Goal: Information Seeking & Learning: Find specific fact

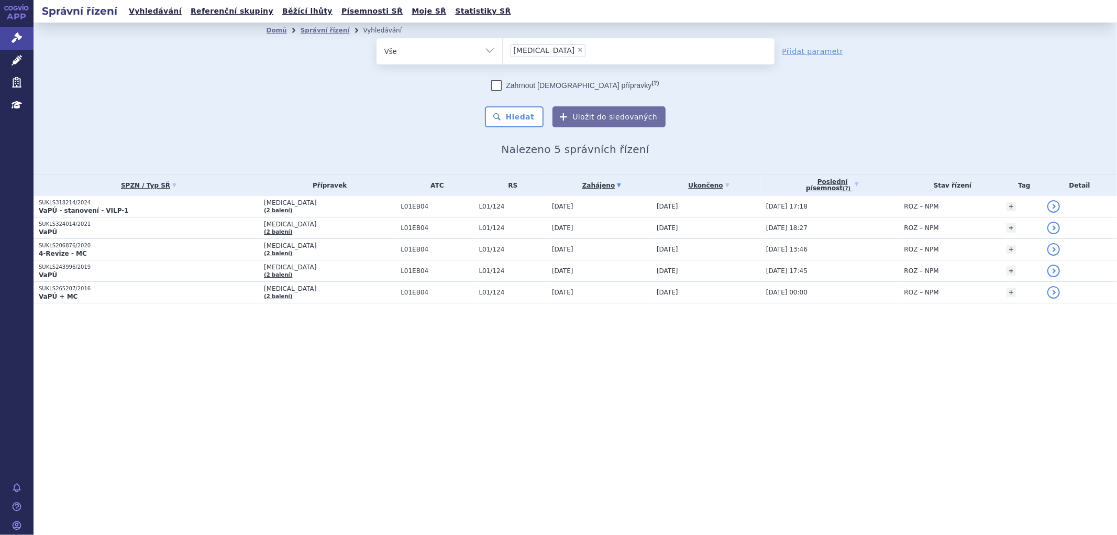
click at [546, 54] on li "× [MEDICAL_DATA]" at bounding box center [547, 50] width 75 height 13
click at [503, 54] on select "[MEDICAL_DATA]" at bounding box center [502, 51] width 1 height 26
click at [577, 49] on span "×" at bounding box center [580, 50] width 6 height 6
click at [503, 49] on select "[MEDICAL_DATA]" at bounding box center [502, 51] width 1 height 26
select select
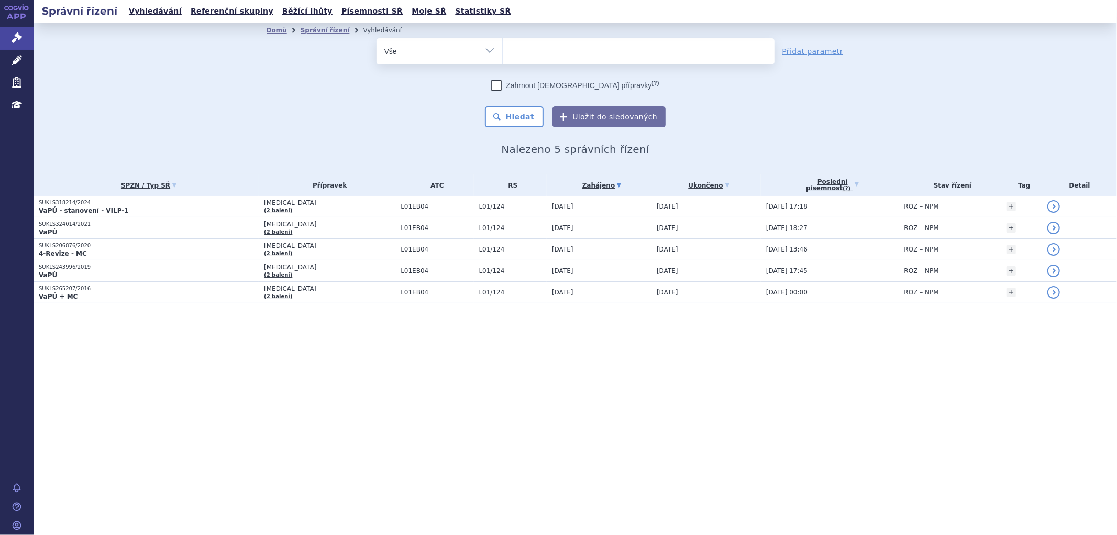
type input "SUKLS318214/2024"
select select "SUKLS318214/2024"
click at [524, 114] on button "Hledat" at bounding box center [514, 116] width 59 height 21
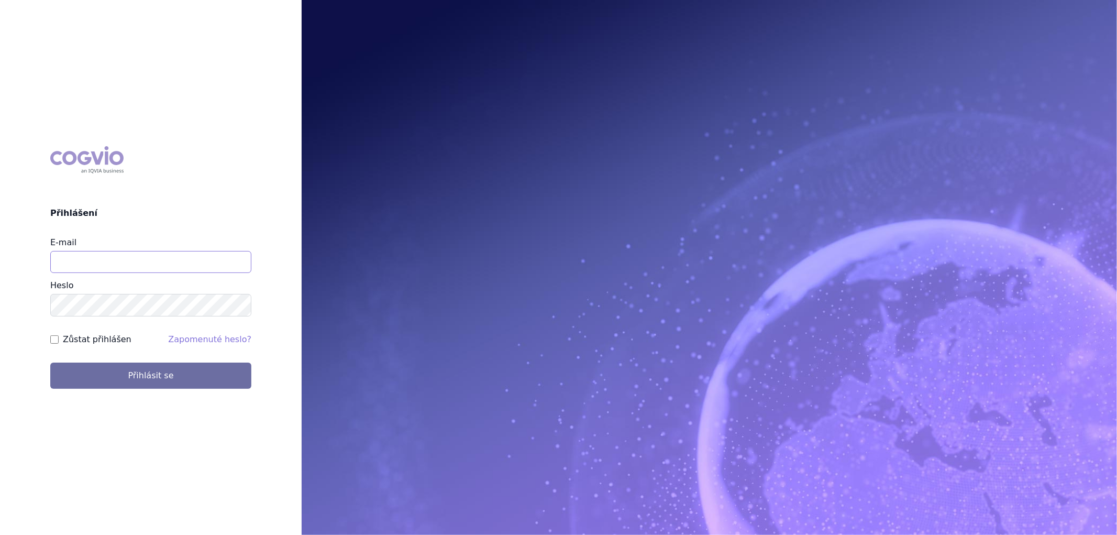
drag, startPoint x: 95, startPoint y: 272, endPoint x: 98, endPoint y: 264, distance: 8.7
click at [95, 272] on input "E-mail" at bounding box center [150, 262] width 201 height 22
type input "aplikace.ocul1@vzp.cz"
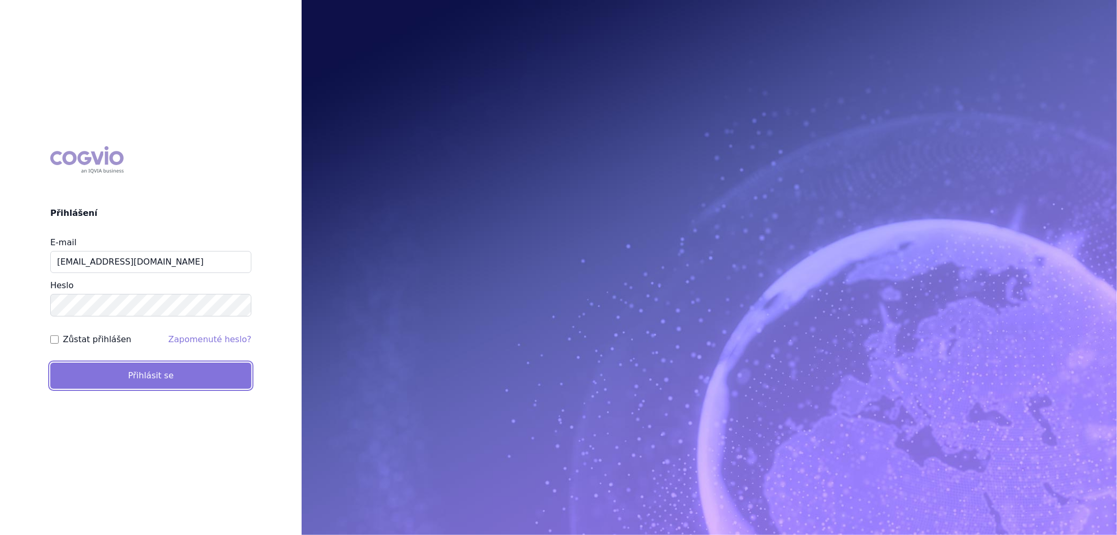
click at [221, 385] on button "Přihlásit se" at bounding box center [150, 375] width 201 height 26
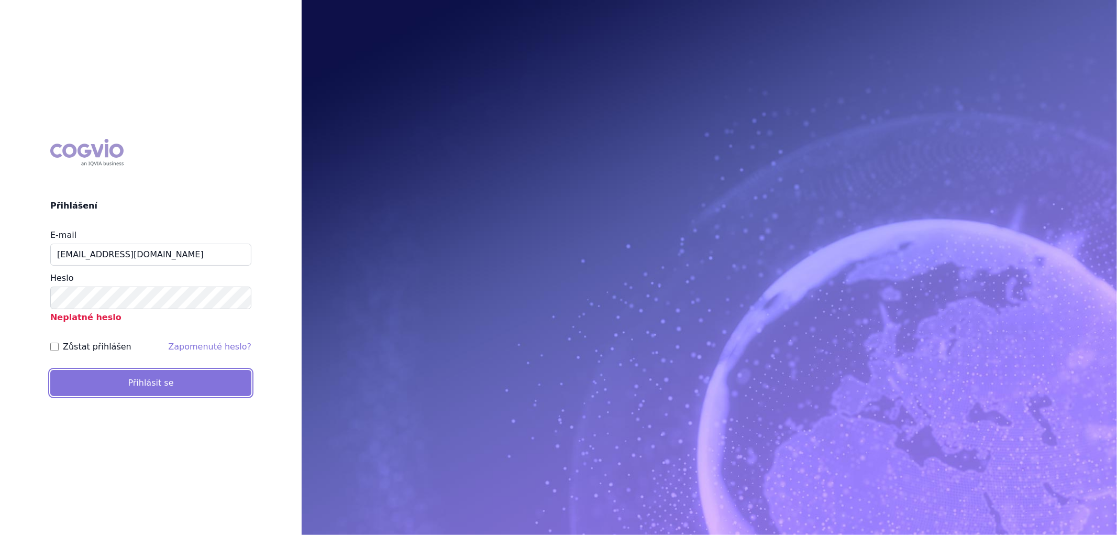
click at [132, 388] on button "Přihlásit se" at bounding box center [150, 383] width 201 height 26
